Goal: Task Accomplishment & Management: Use online tool/utility

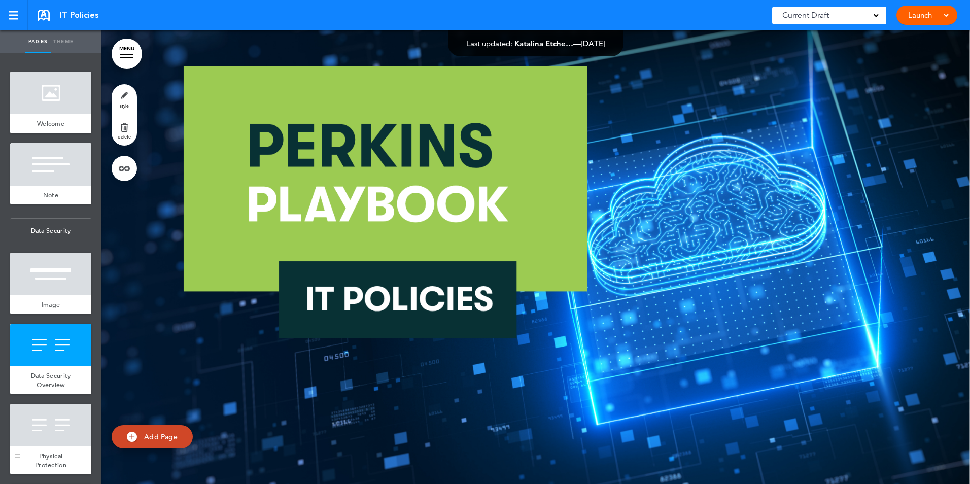
click at [48, 420] on div at bounding box center [50, 425] width 81 height 43
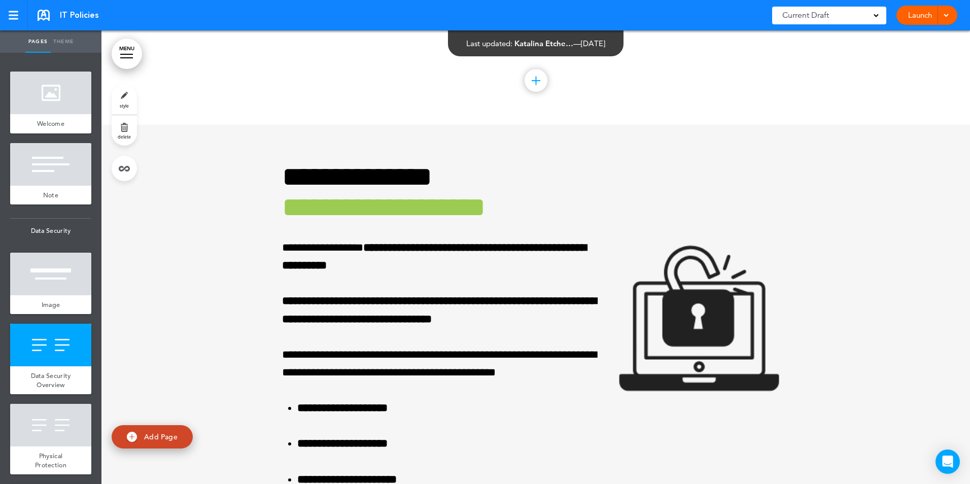
scroll to position [1590, 0]
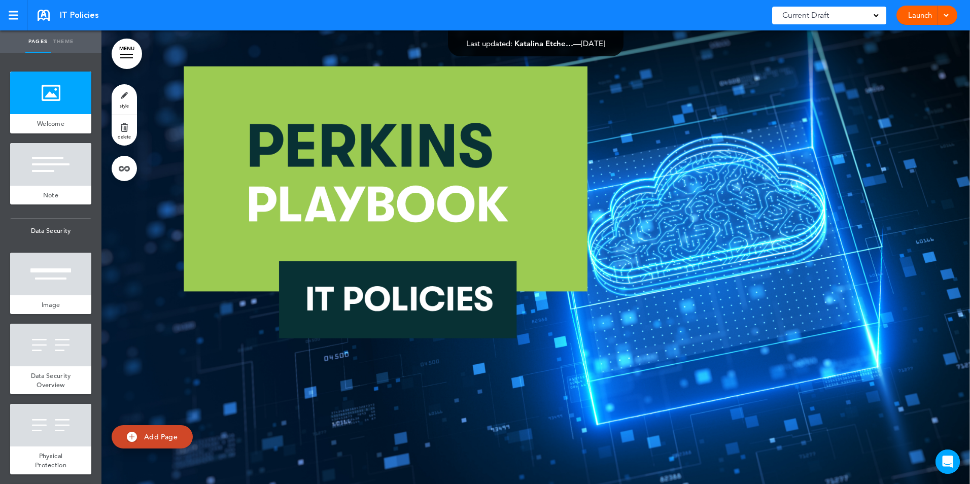
click at [944, 12] on span at bounding box center [945, 14] width 7 height 7
click at [920, 14] on link "Launch" at bounding box center [920, 15] width 32 height 19
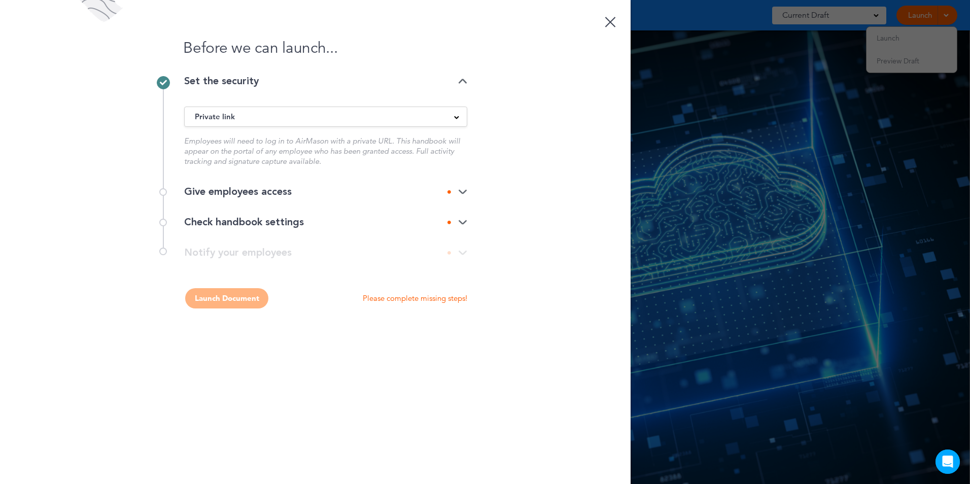
click at [274, 115] on div "Private link" at bounding box center [326, 116] width 282 height 11
click at [287, 85] on div "Set the security" at bounding box center [325, 81] width 283 height 10
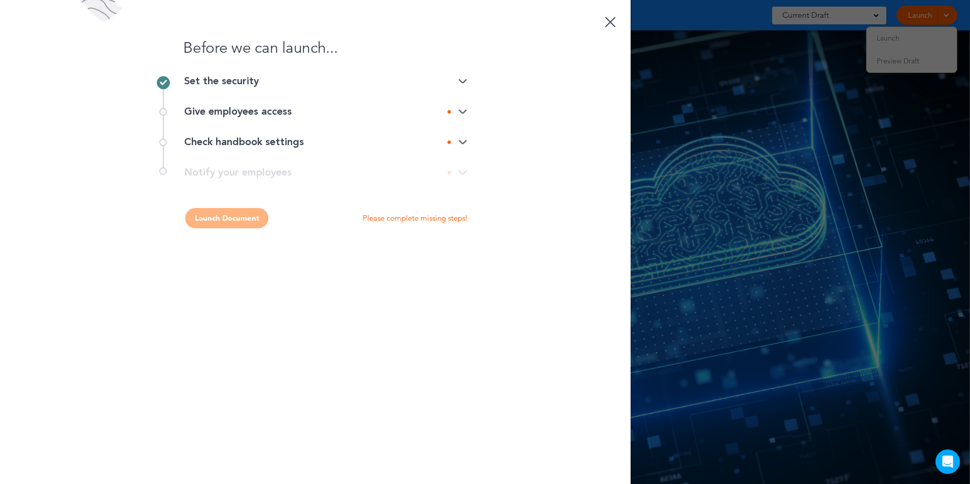
click at [253, 85] on div "Set the security" at bounding box center [325, 81] width 283 height 10
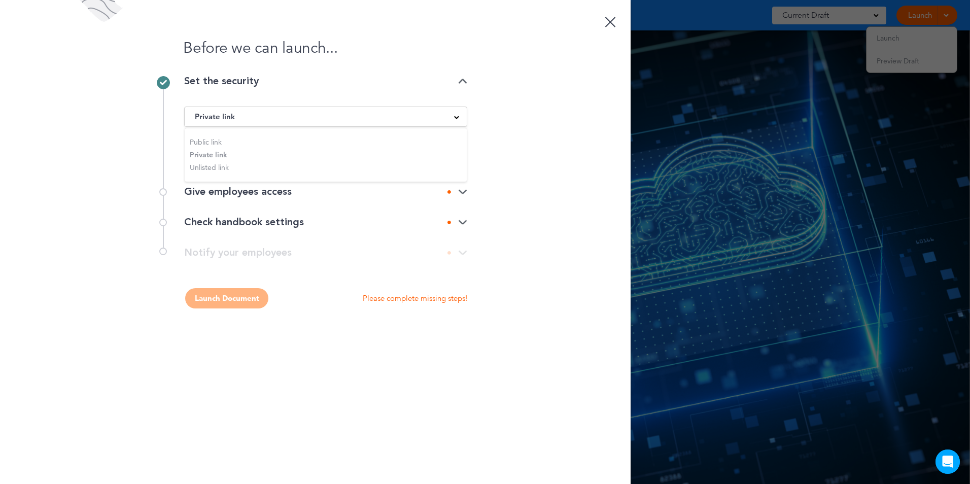
click at [251, 191] on div "Give employees access" at bounding box center [325, 192] width 283 height 10
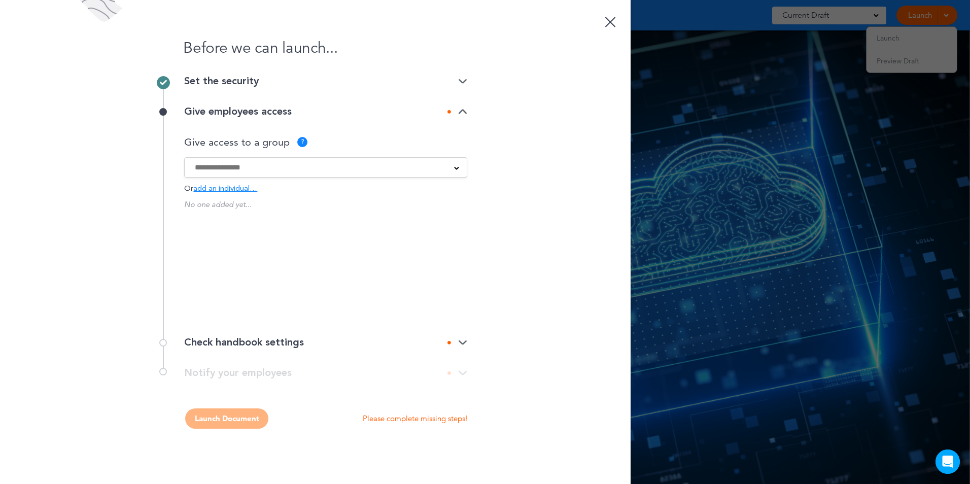
click at [309, 168] on input at bounding box center [319, 167] width 249 height 11
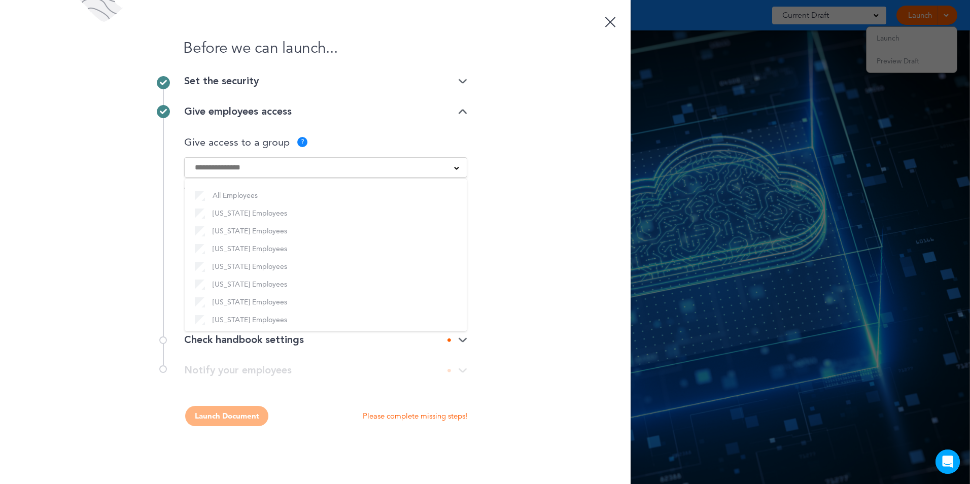
scroll to position [41, 0]
click at [526, 217] on div "Before we can launch... Set the security Private link Public link Private link …" at bounding box center [315, 242] width 630 height 484
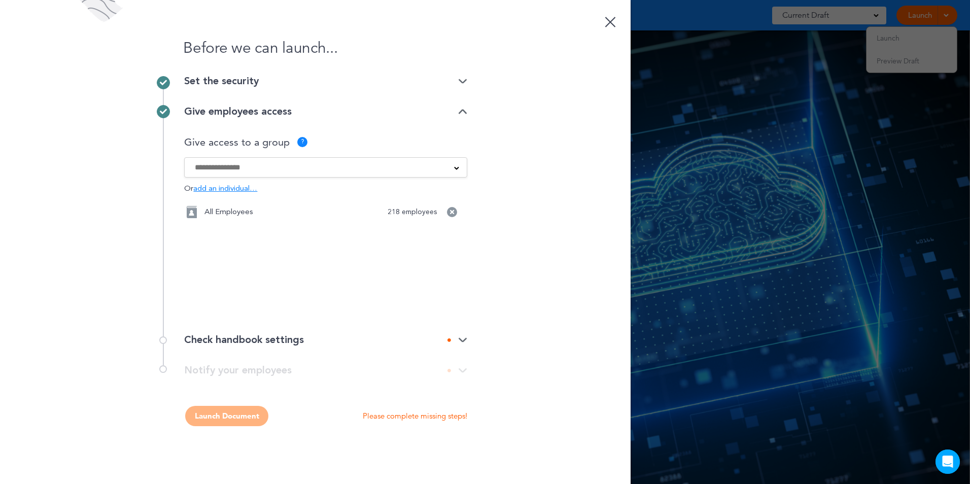
click at [233, 336] on div "Check handbook settings" at bounding box center [325, 340] width 283 height 10
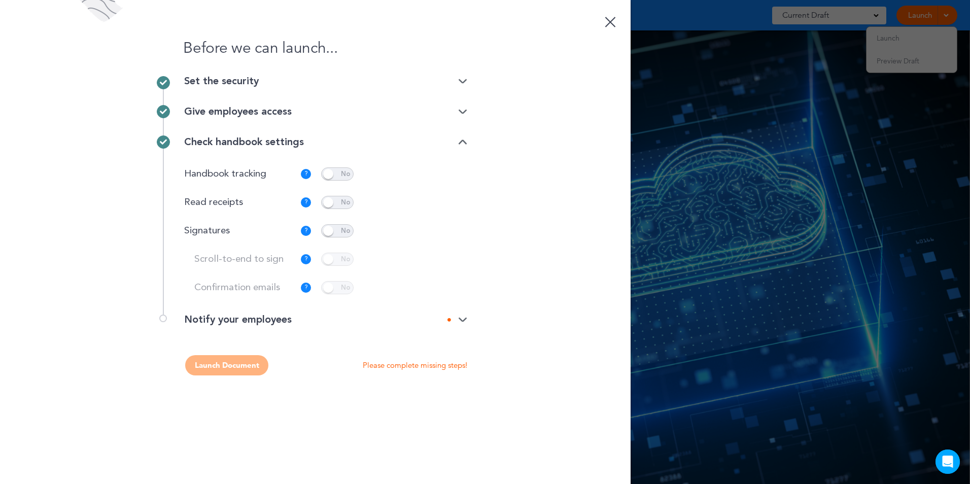
click at [464, 321] on img at bounding box center [462, 320] width 9 height 7
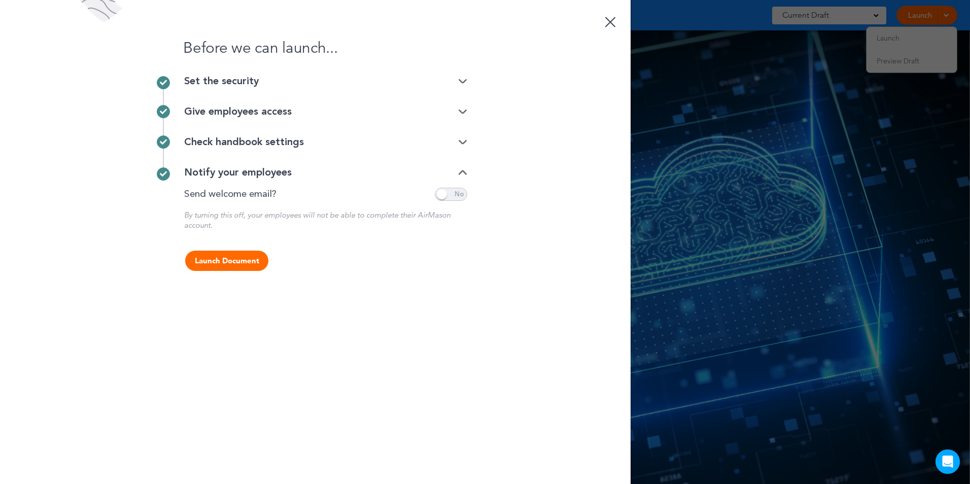
click at [240, 115] on div "Give employees access" at bounding box center [325, 112] width 283 height 10
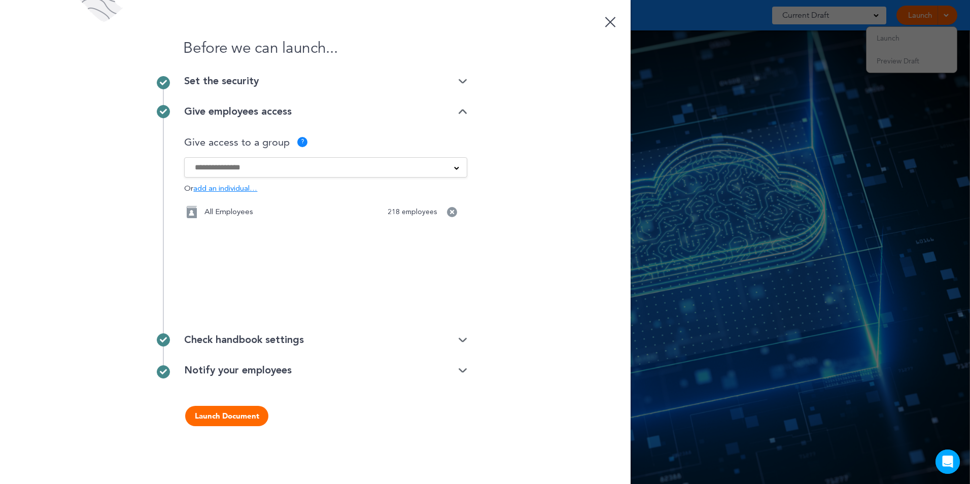
click at [238, 79] on div "Set the security" at bounding box center [325, 81] width 283 height 10
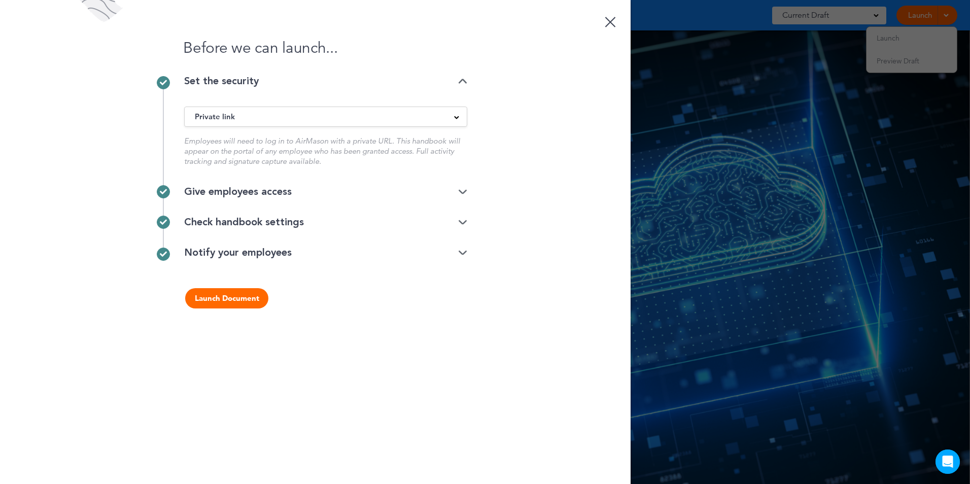
click at [218, 298] on button "Launch Document" at bounding box center [226, 298] width 83 height 20
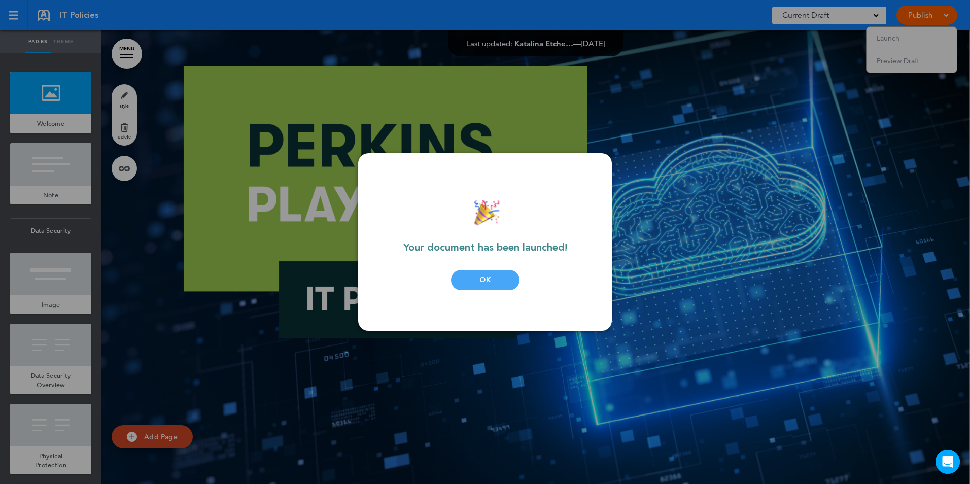
click at [479, 277] on div "OK" at bounding box center [485, 280] width 68 height 20
